Goal: Register for event/course

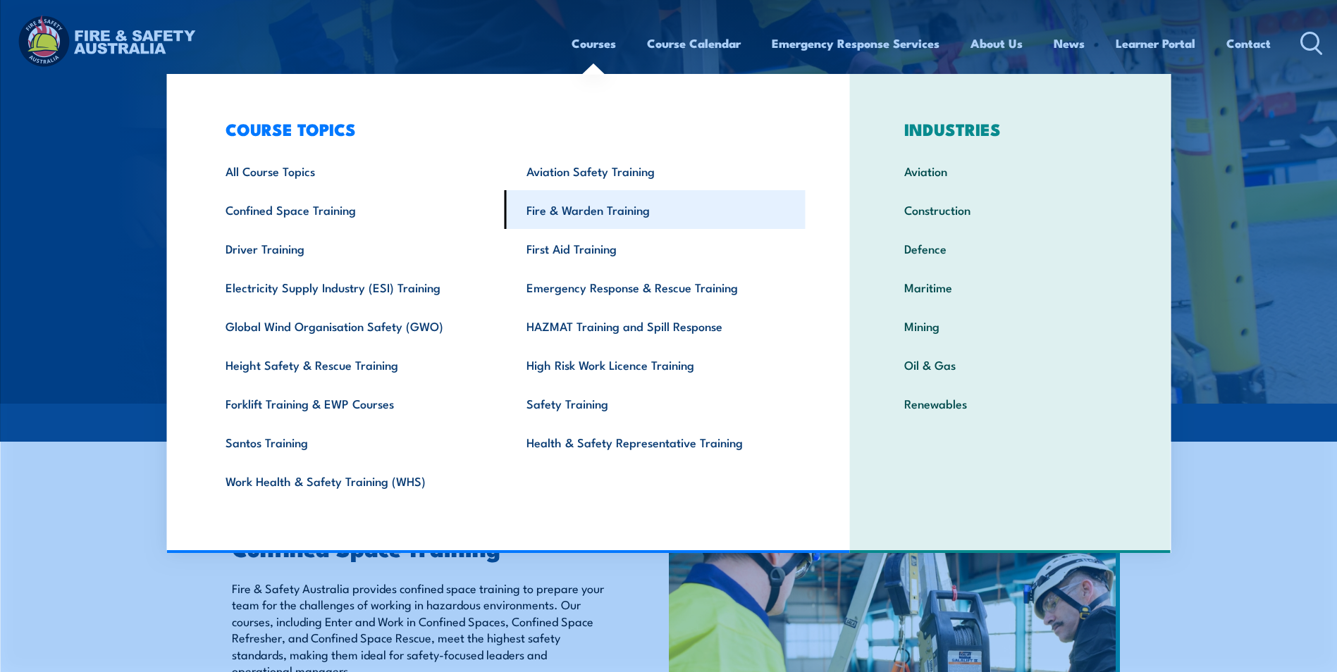
click at [609, 206] on link "Fire & Warden Training" at bounding box center [655, 209] width 301 height 39
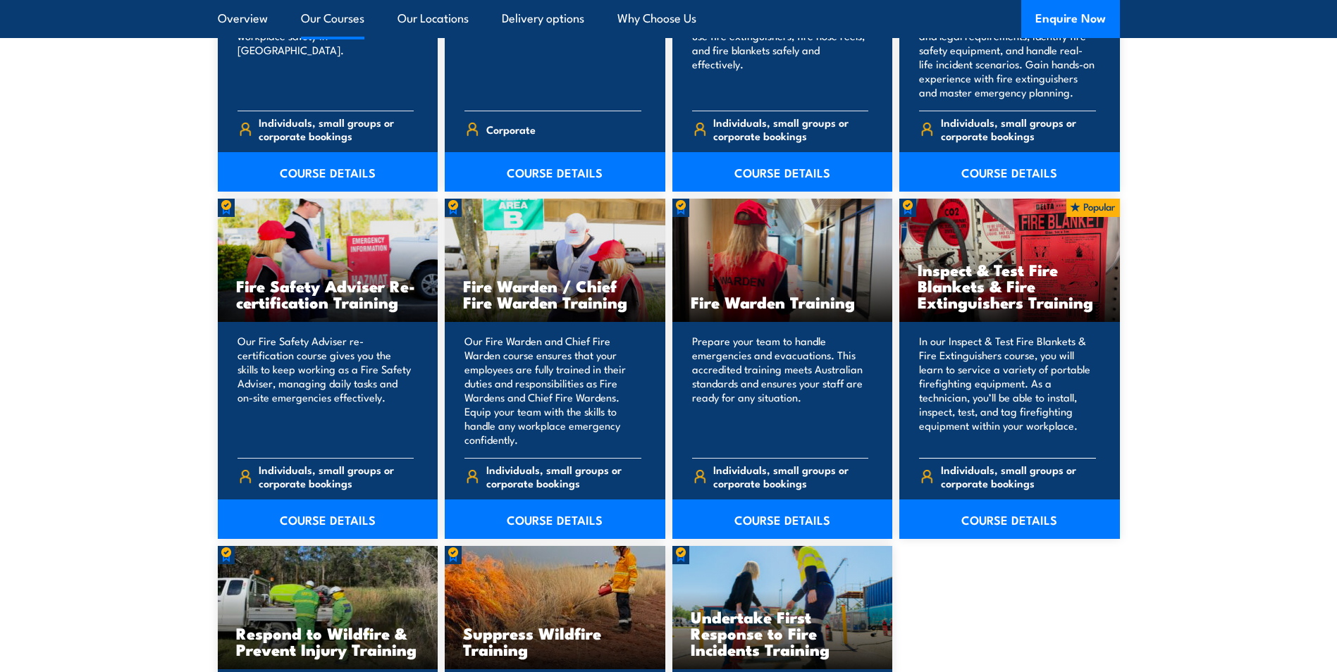
scroll to position [1833, 0]
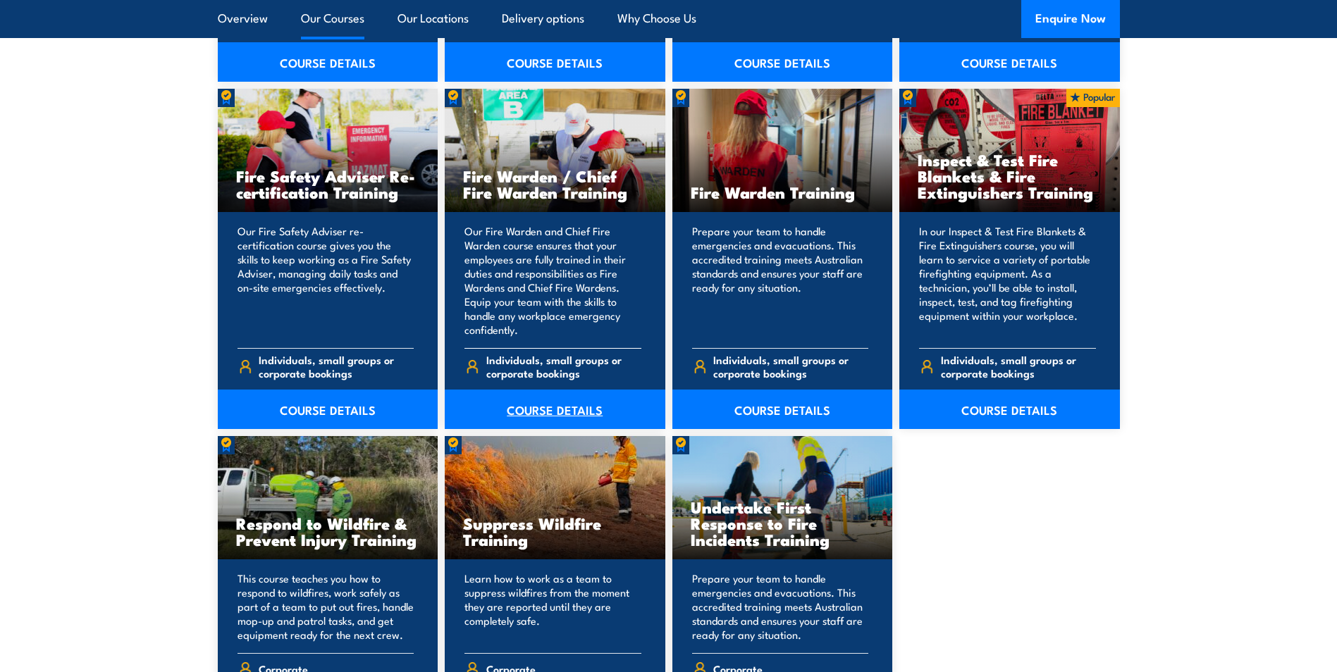
click at [551, 409] on link "COURSE DETAILS" at bounding box center [555, 409] width 221 height 39
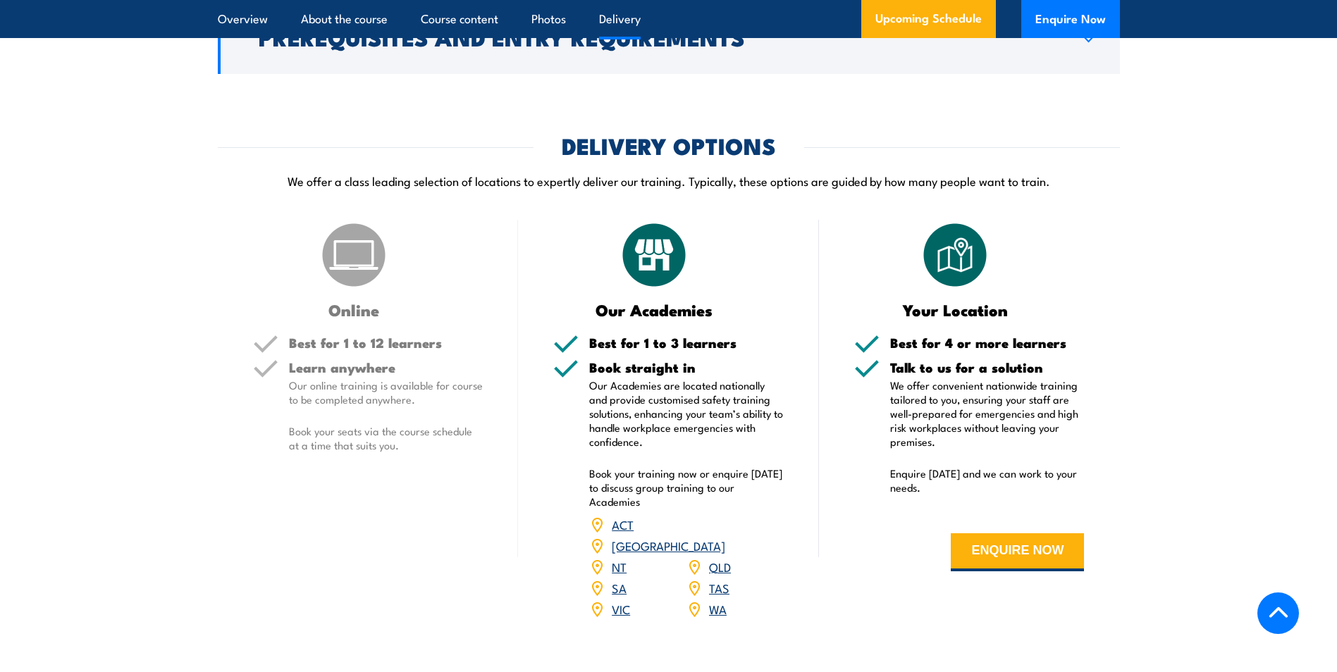
scroll to position [1833, 0]
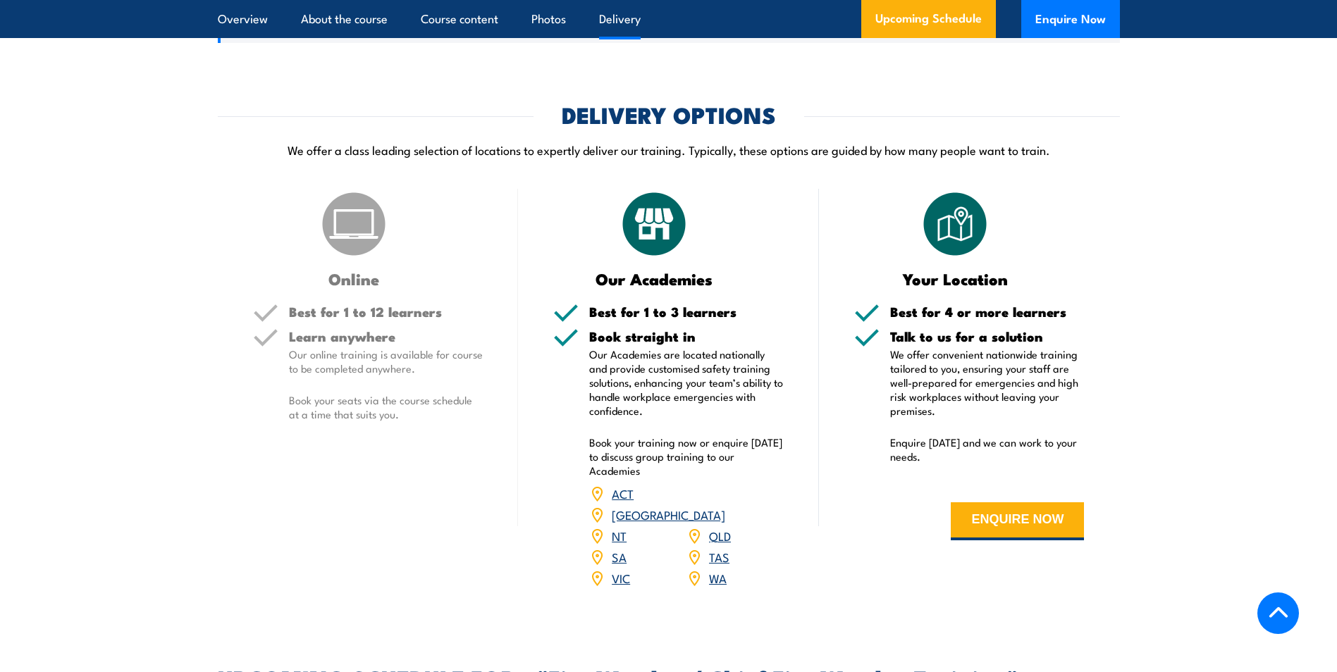
click at [722, 530] on link "QLD" at bounding box center [720, 535] width 22 height 17
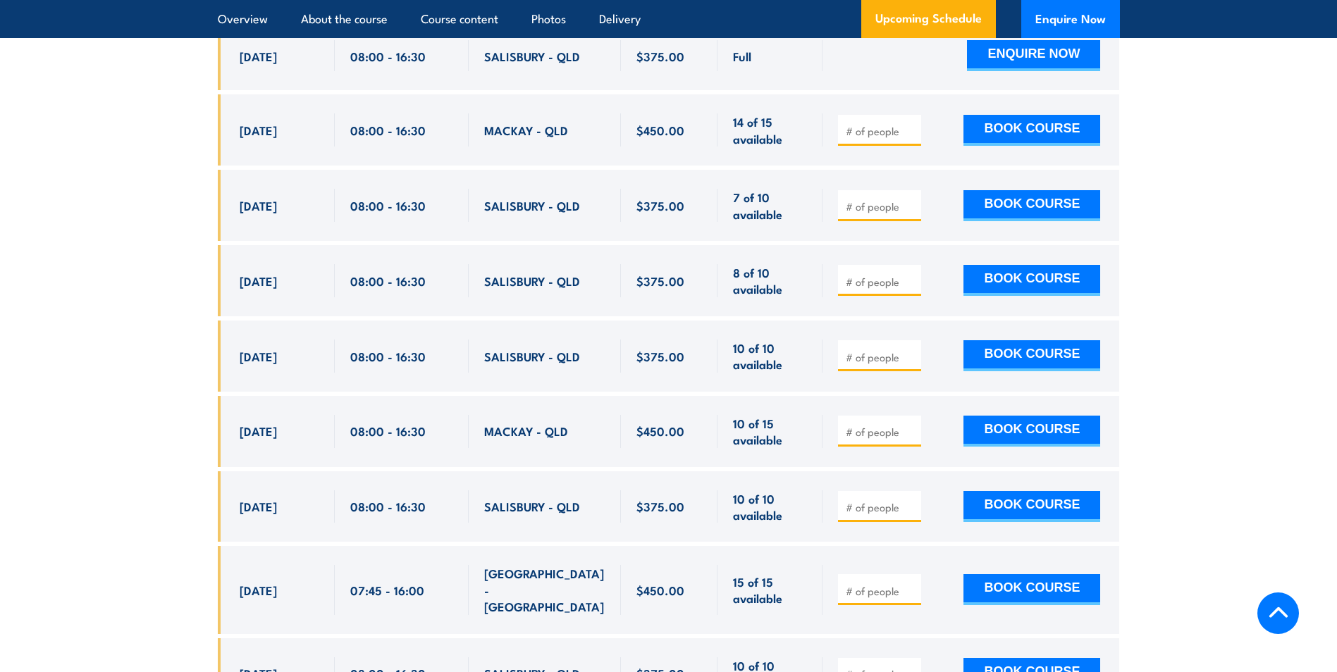
scroll to position [2497, 0]
